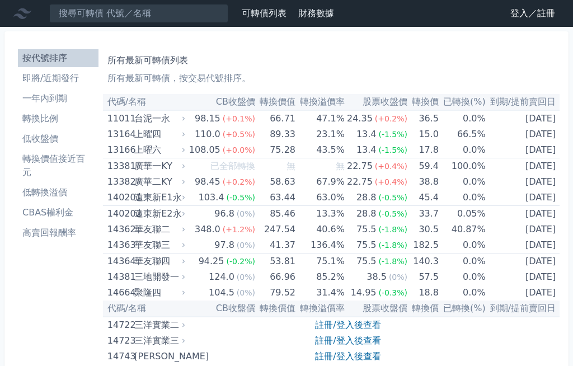
click at [333, 327] on link "註冊/登入後查看" at bounding box center [347, 325] width 65 height 11
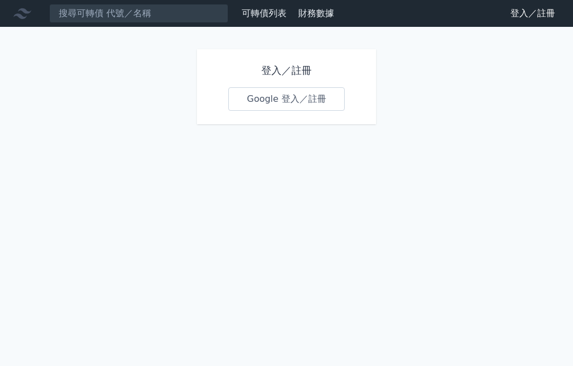
click at [265, 101] on link "Google 登入／註冊" at bounding box center [286, 99] width 116 height 24
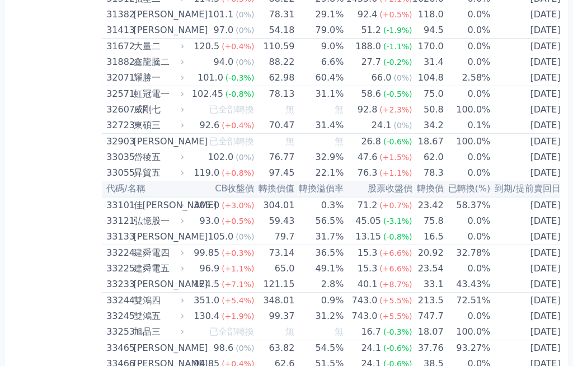
scroll to position [1979, 0]
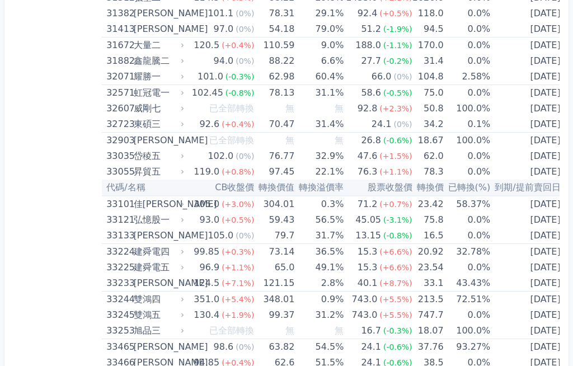
click at [527, 170] on td "[DATE]" at bounding box center [527, 173] width 74 height 16
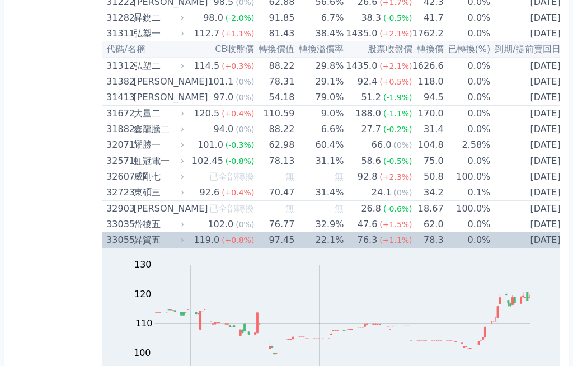
scroll to position [1911, 0]
click at [118, 241] on div "33055" at bounding box center [118, 241] width 24 height 16
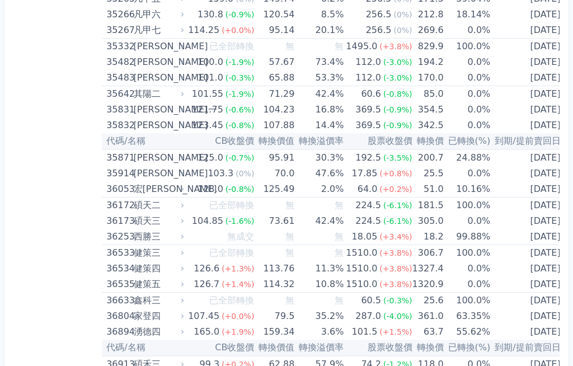
scroll to position [2652, 0]
